Goal: Find specific page/section: Find specific page/section

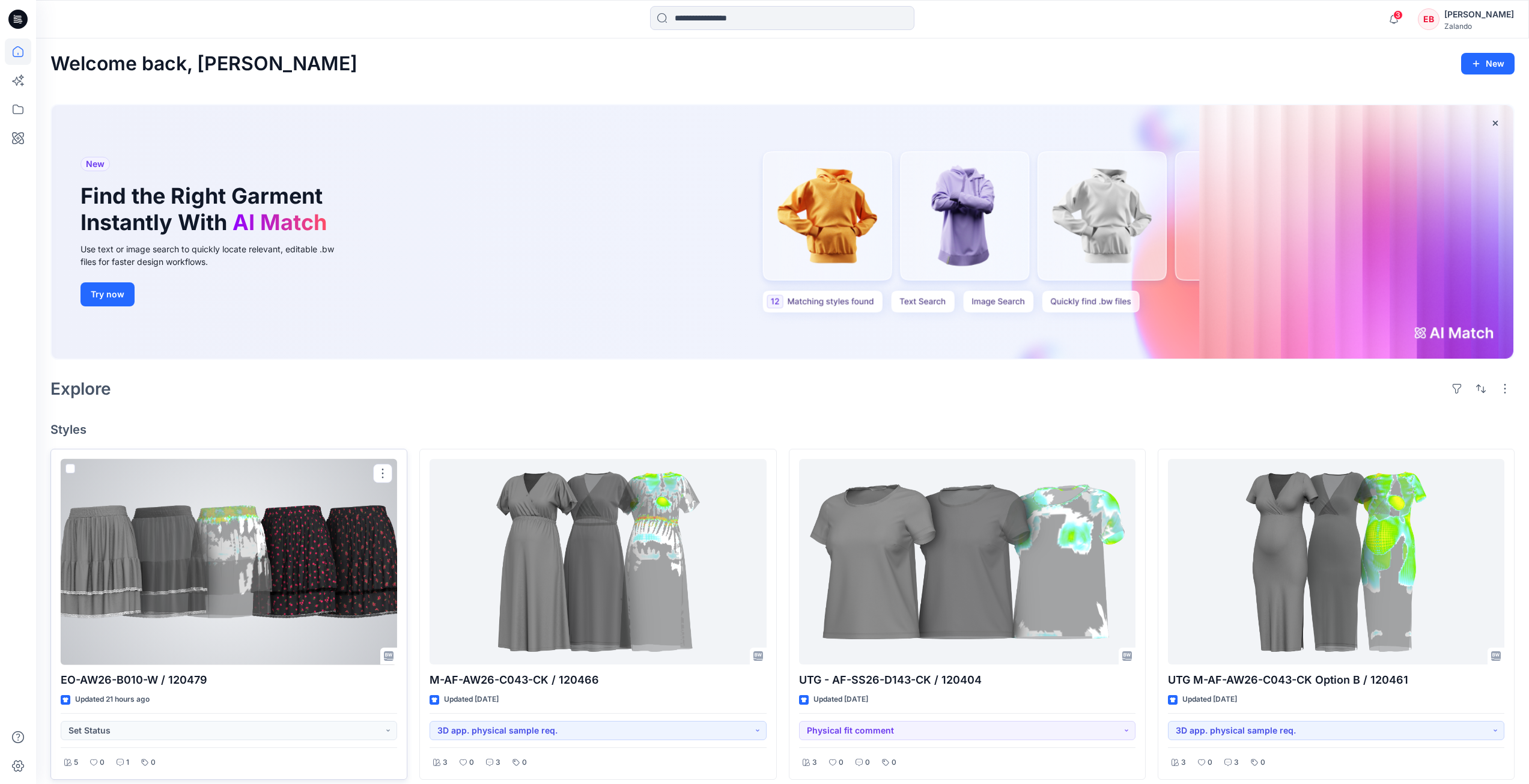
click at [304, 556] on div at bounding box center [228, 561] width 336 height 206
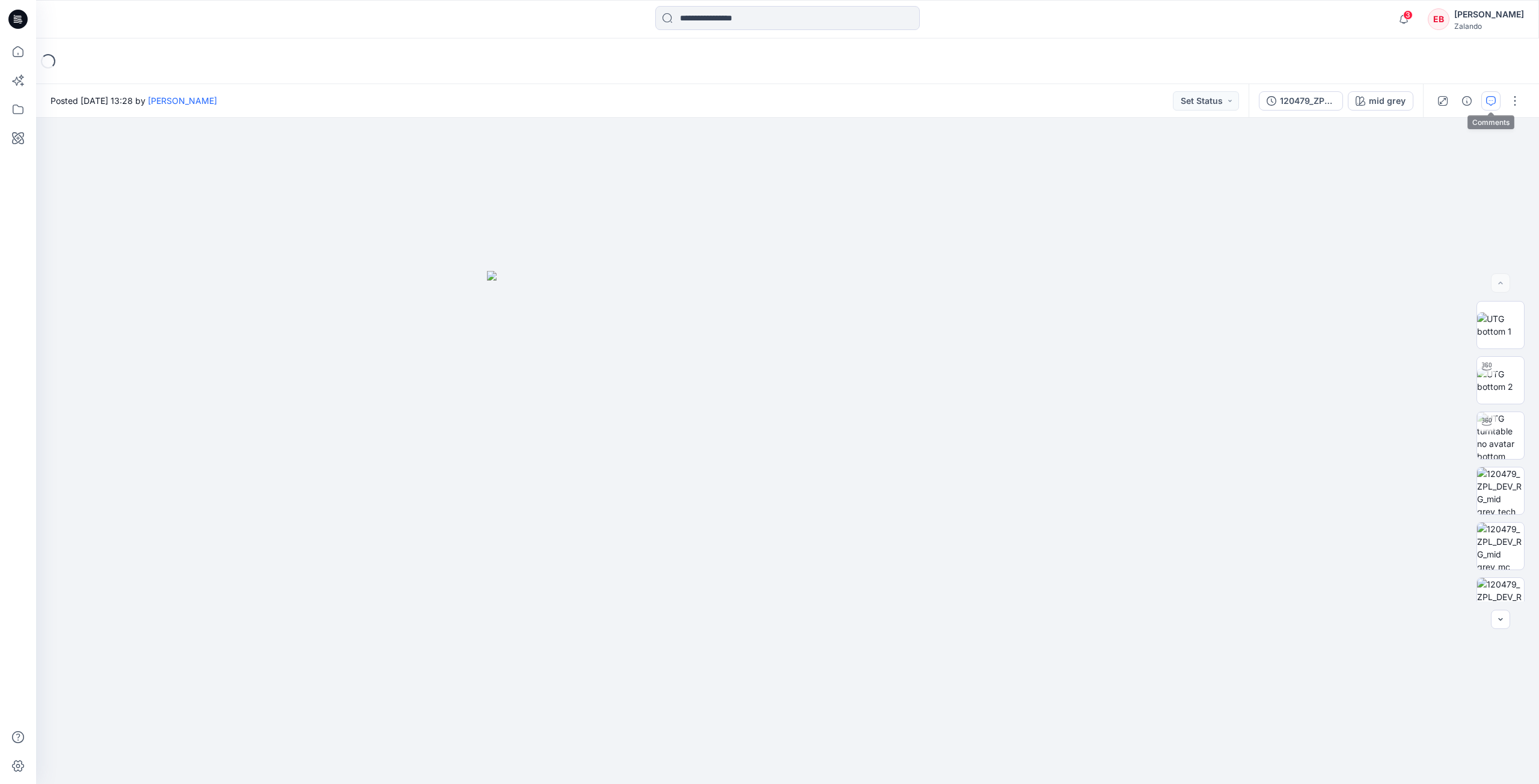
click at [1489, 94] on button "button" at bounding box center [1491, 101] width 20 height 20
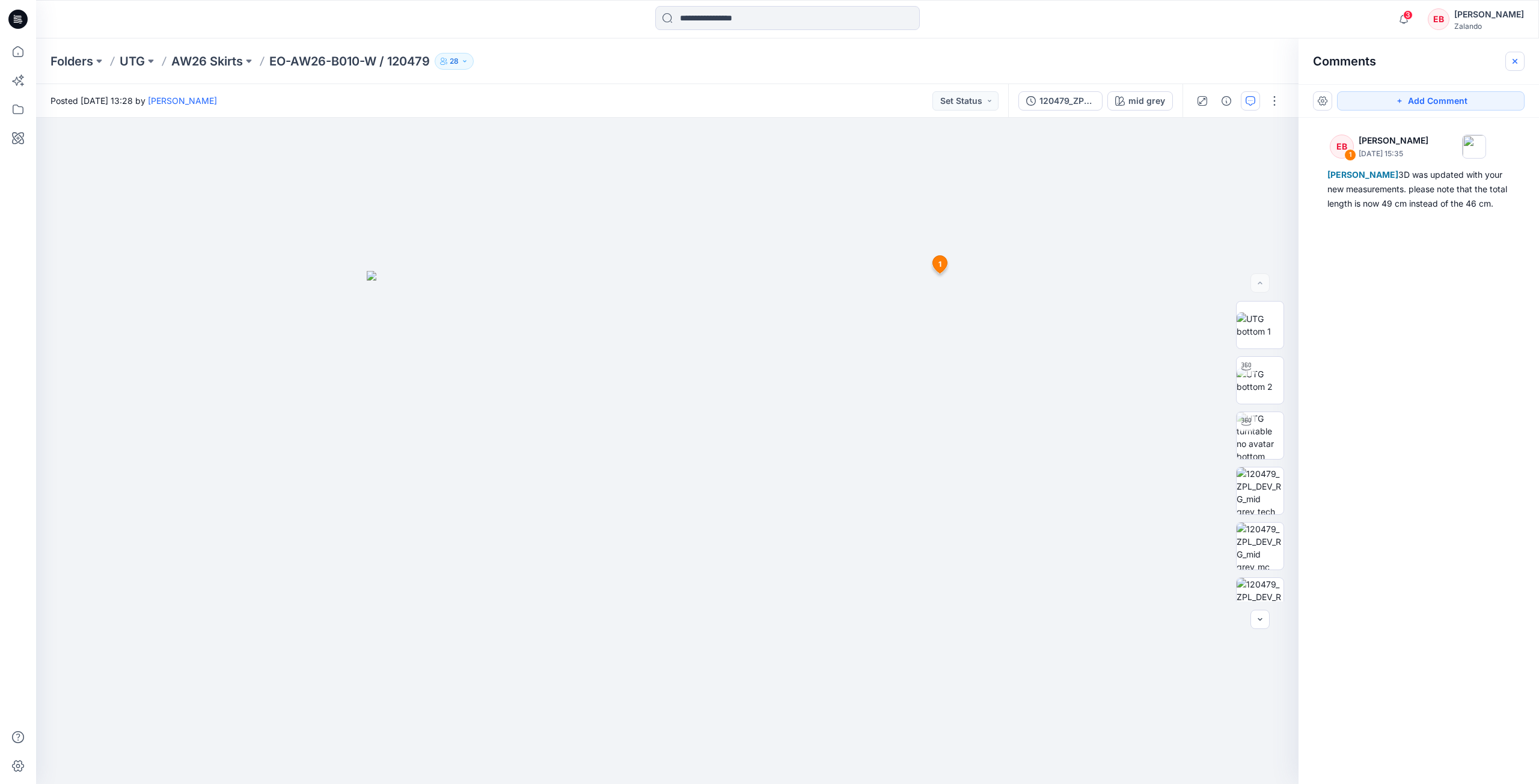
click at [1521, 55] on button "button" at bounding box center [1515, 61] width 20 height 20
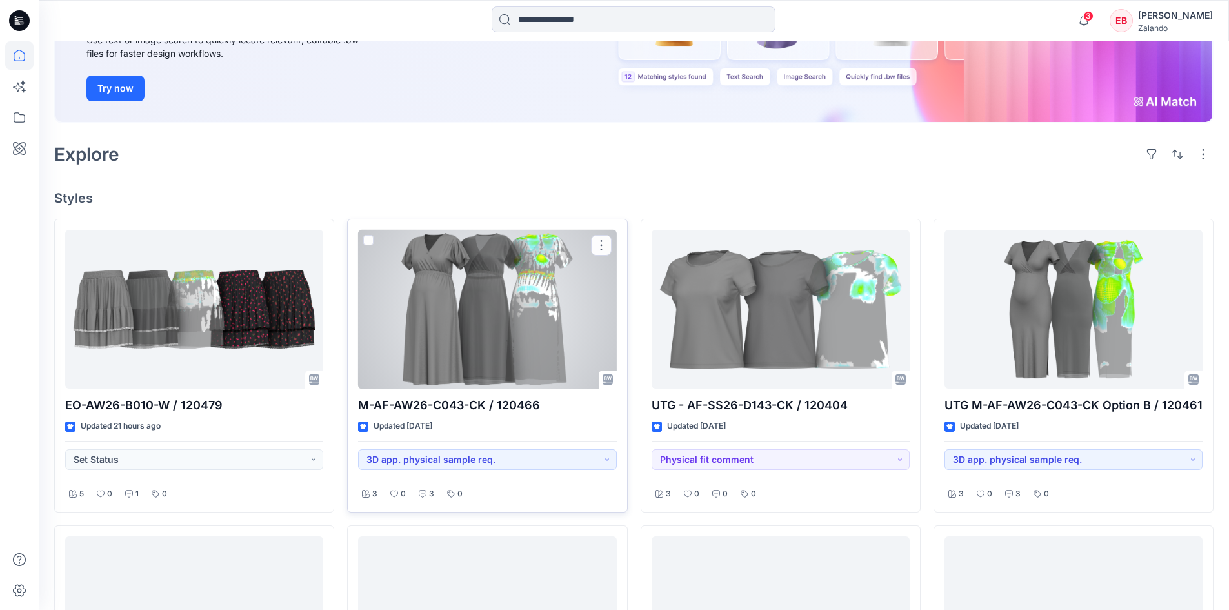
scroll to position [258, 0]
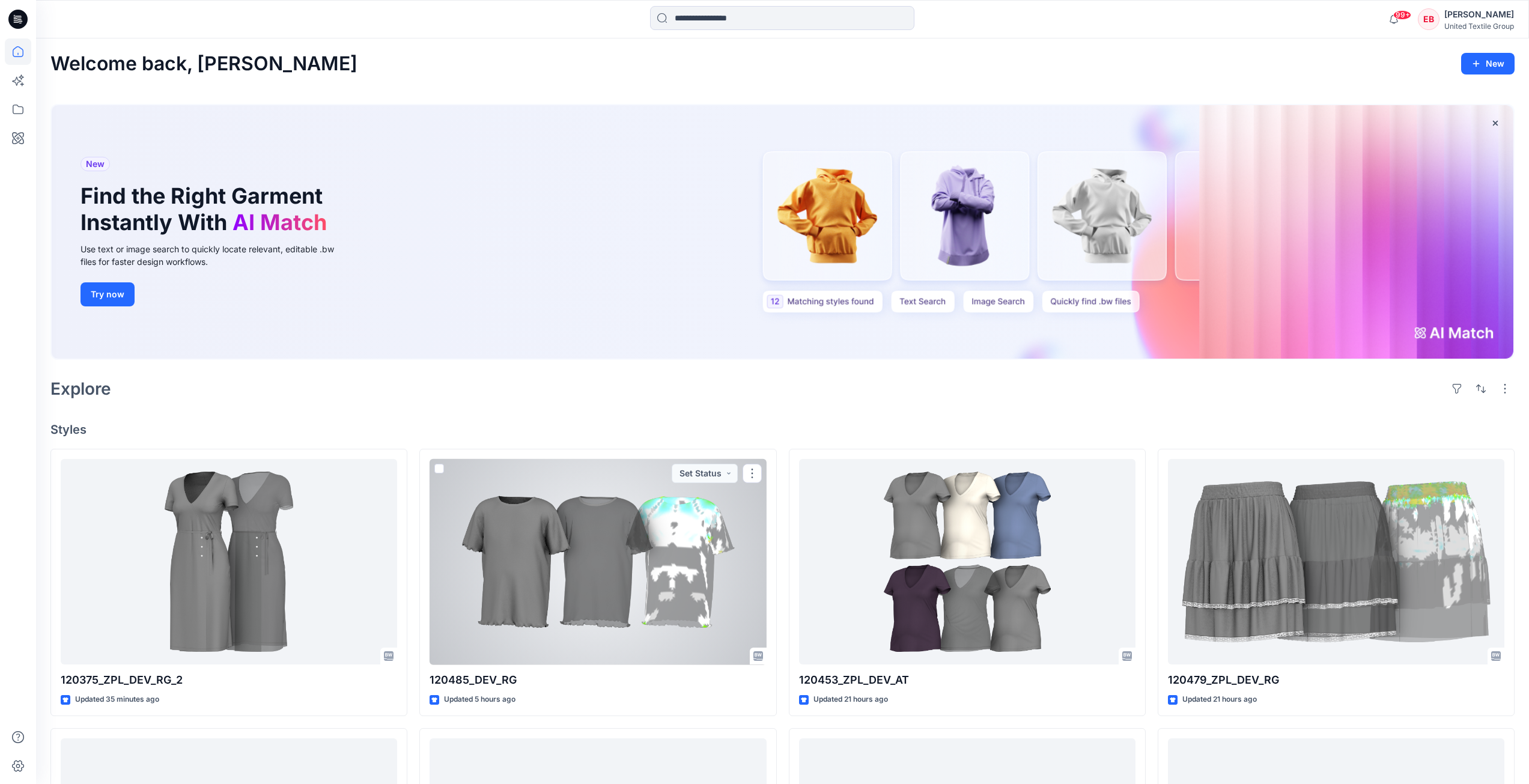
click at [564, 567] on div at bounding box center [597, 561] width 336 height 206
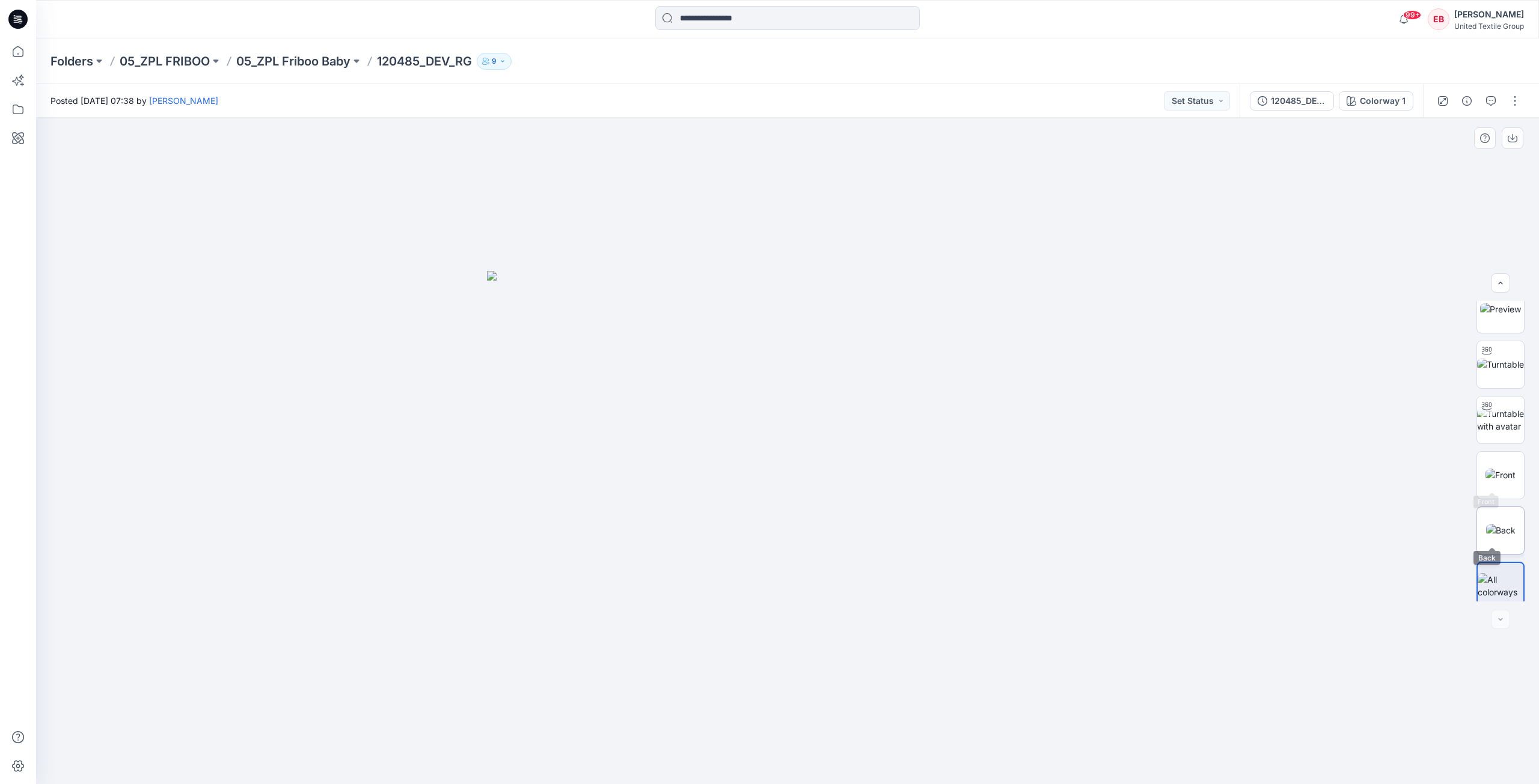
scroll to position [24, 0]
